Goal: Transaction & Acquisition: Purchase product/service

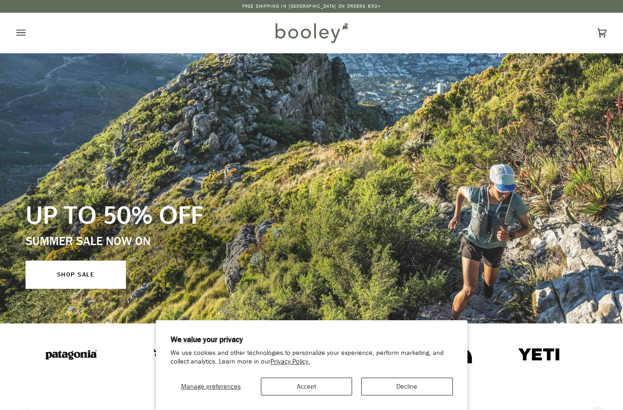
click at [326, 386] on button "Accept" at bounding box center [306, 387] width 91 height 18
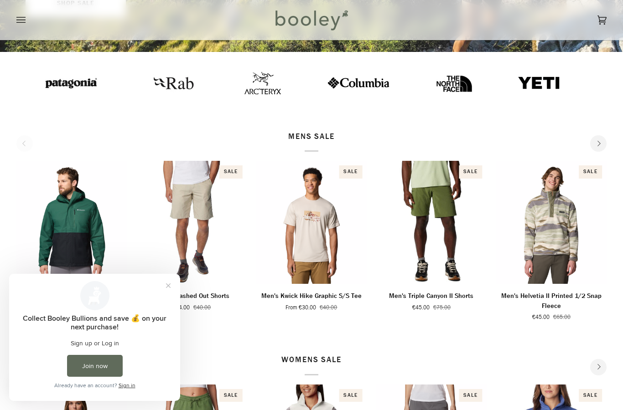
click at [169, 285] on button "Close prompt" at bounding box center [168, 286] width 16 height 16
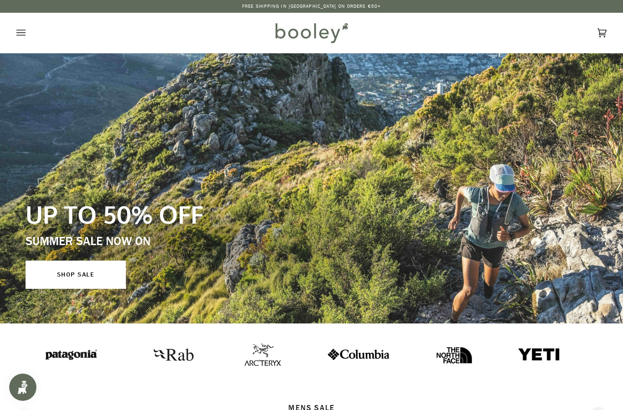
click at [109, 281] on link "SHOP SALE" at bounding box center [76, 275] width 100 height 28
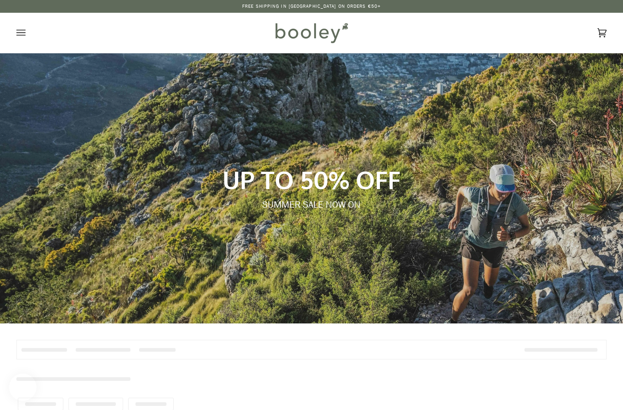
click at [19, 36] on icon "Open menu" at bounding box center [20, 33] width 9 height 14
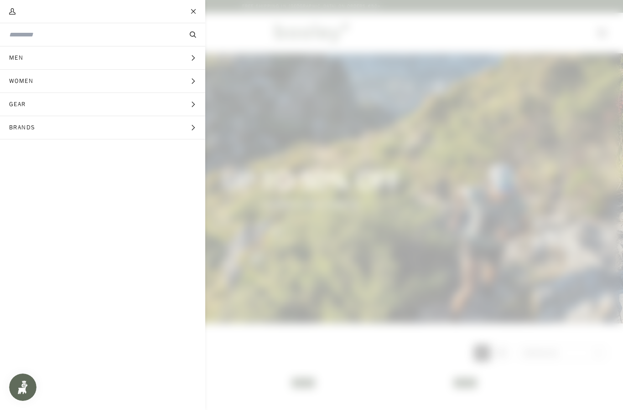
click at [194, 62] on button "Men Expand menu" at bounding box center [102, 57] width 205 height 23
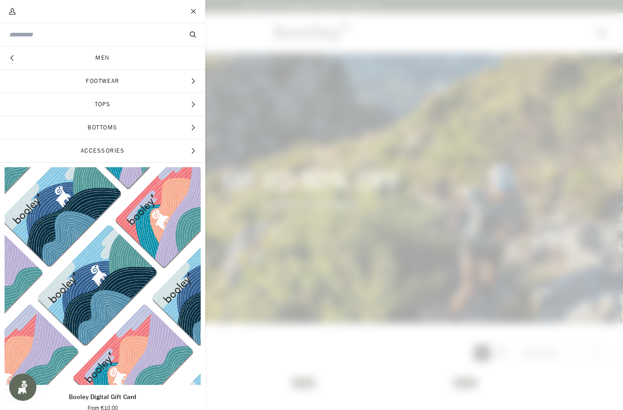
click at [143, 85] on span "Footwear" at bounding box center [102, 81] width 205 height 23
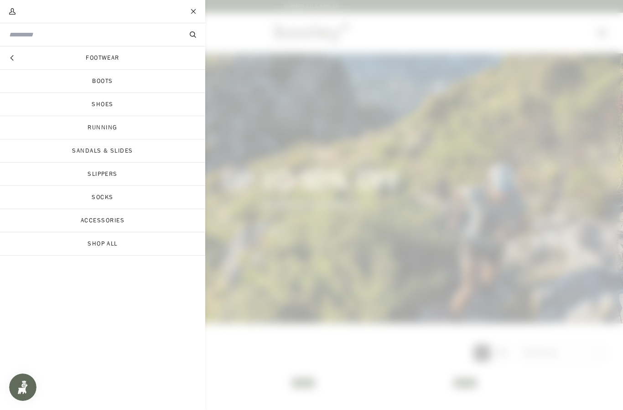
click at [140, 107] on link "Shoes" at bounding box center [102, 104] width 205 height 23
click at [114, 131] on link "Running" at bounding box center [102, 127] width 205 height 23
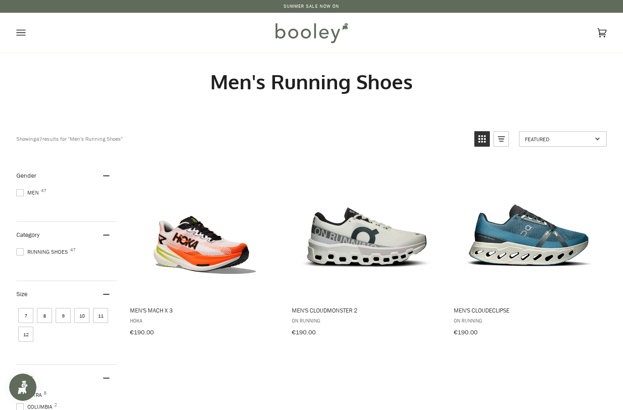
click at [30, 338] on span "12" at bounding box center [25, 334] width 15 height 15
